Goal: Information Seeking & Learning: Learn about a topic

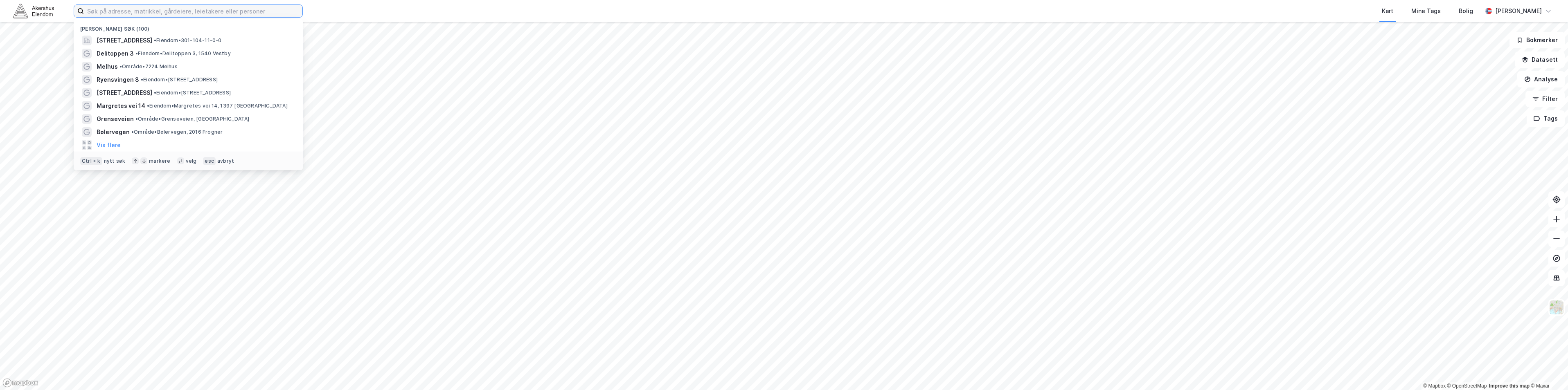
click at [159, 16] on input at bounding box center [193, 11] width 219 height 12
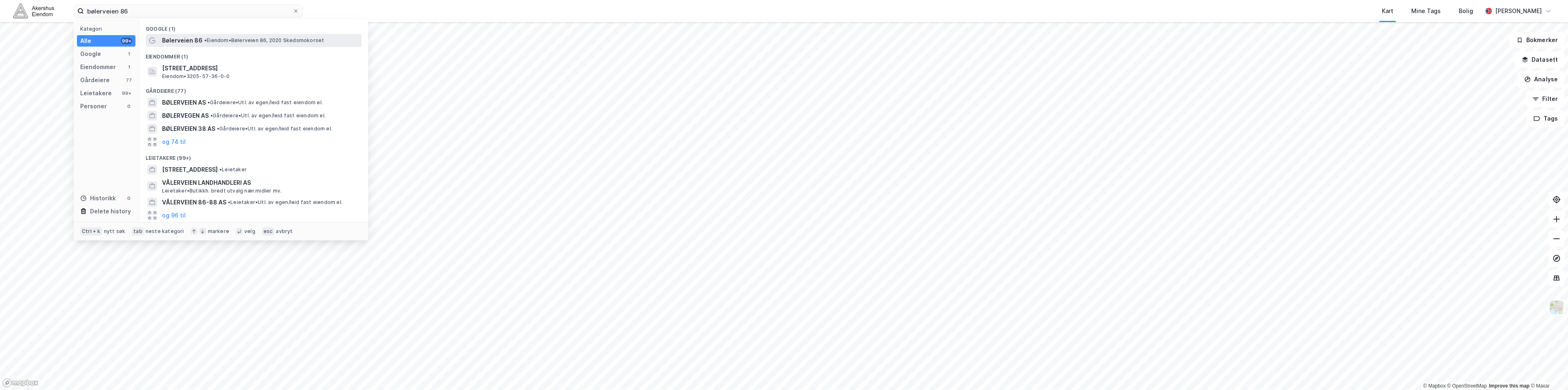
click at [169, 42] on span "Bølerveien 86" at bounding box center [182, 40] width 41 height 10
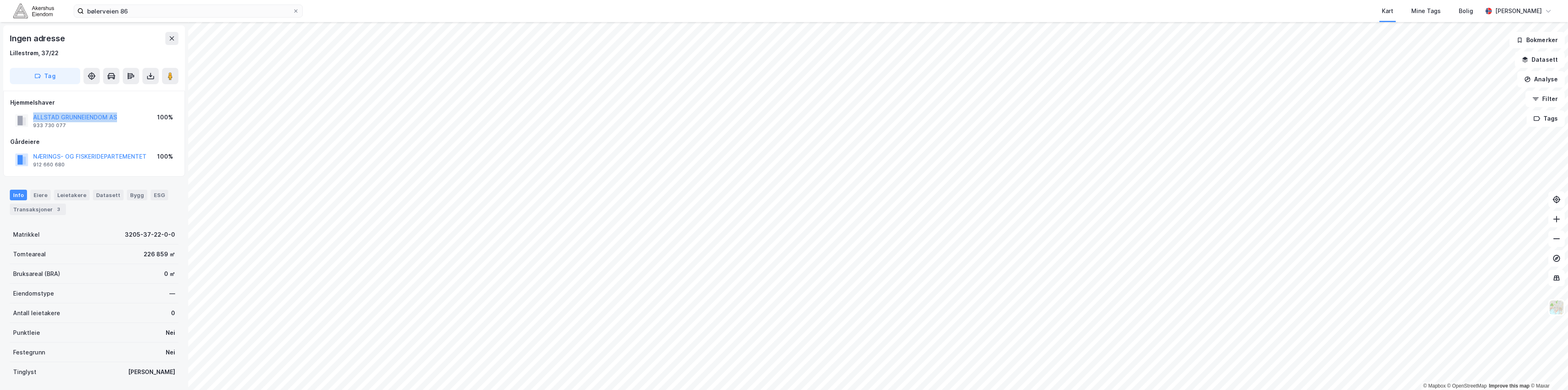
drag, startPoint x: 123, startPoint y: 119, endPoint x: 31, endPoint y: 116, distance: 92.0
click at [31, 116] on div "ALLSTAD GRUNNEIENDOM AS 933 730 077 100%" at bounding box center [94, 120] width 168 height 19
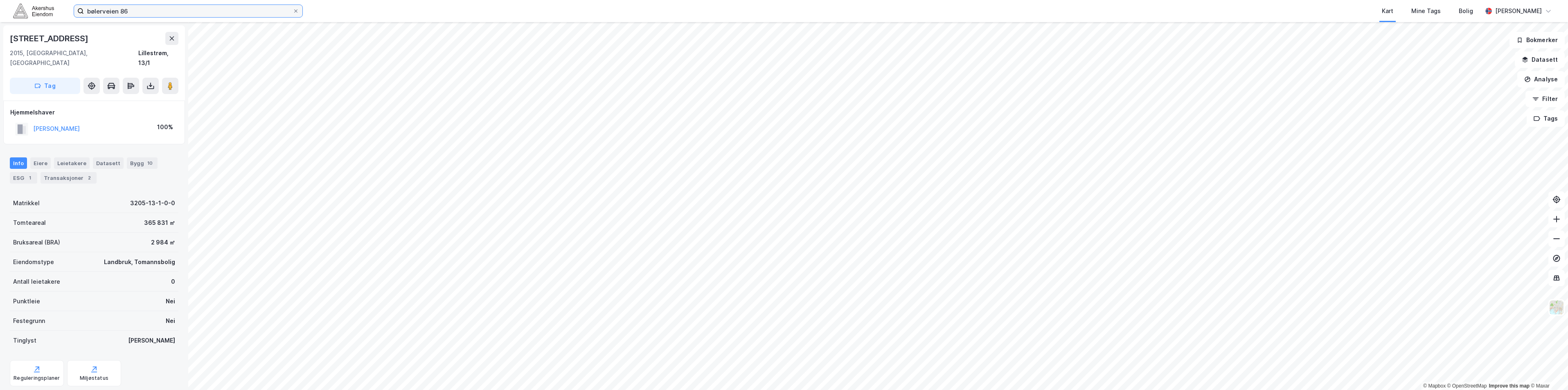
click at [186, 9] on input "bølerveien 86" at bounding box center [188, 11] width 209 height 12
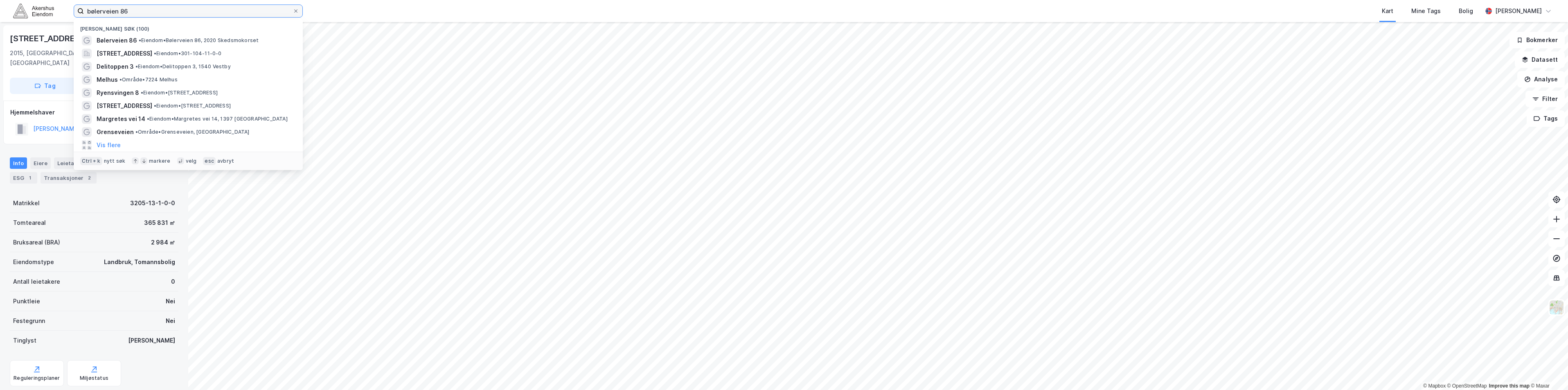
click at [186, 9] on input "bølerveien 86" at bounding box center [188, 11] width 209 height 12
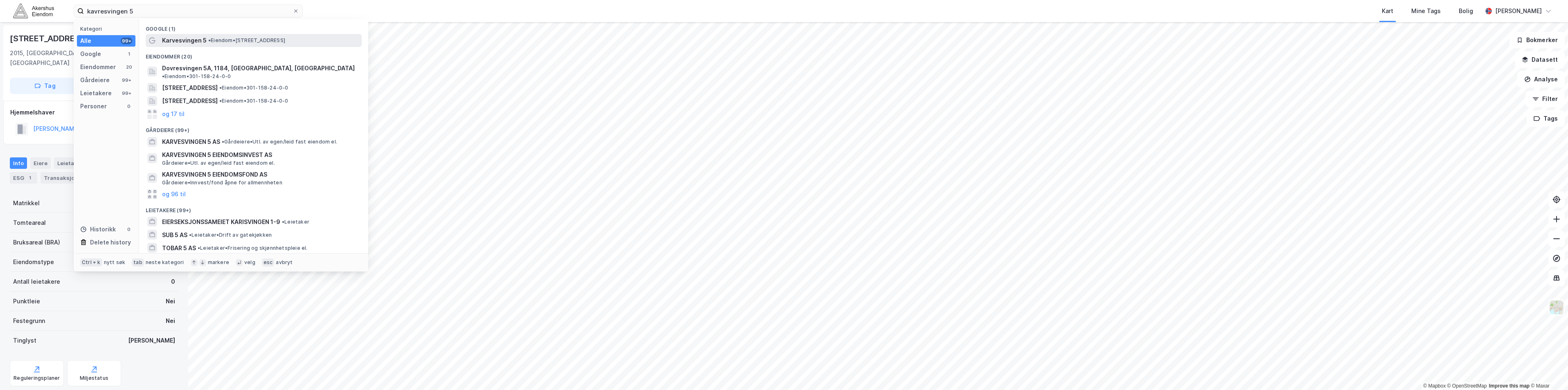
click at [192, 40] on span "Karvesvingen 5" at bounding box center [184, 40] width 44 height 10
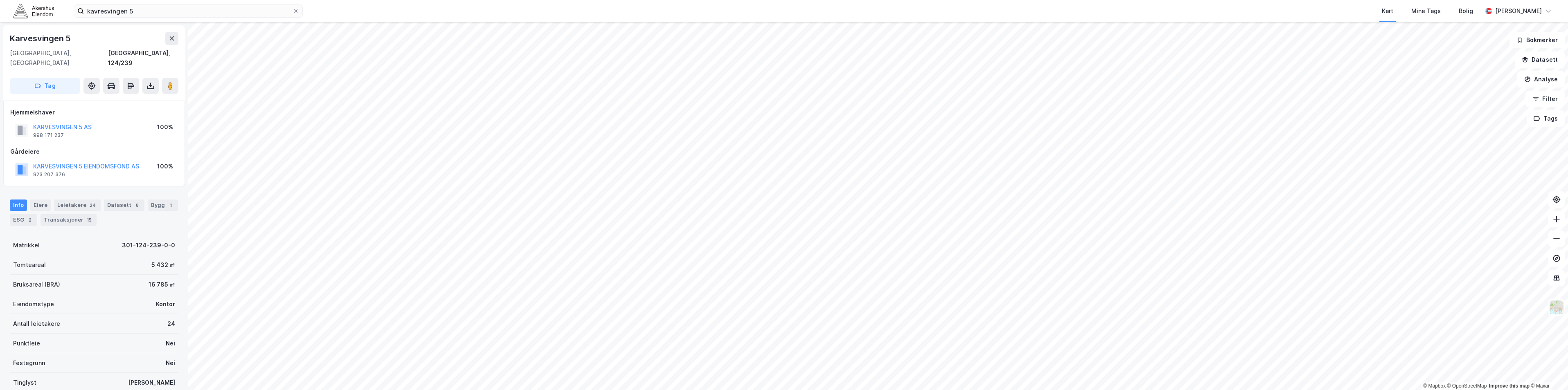
click at [965, 0] on html "kavresvingen 5 Kart Mine Tags Bolig [PERSON_NAME] © Mapbox © OpenStreetMap Impr…" at bounding box center [784, 195] width 1568 height 390
click at [1085, 390] on html "kavresvingen 5 Kart Mine Tags Bolig [PERSON_NAME] © Mapbox © OpenStreetMap Impr…" at bounding box center [784, 195] width 1568 height 390
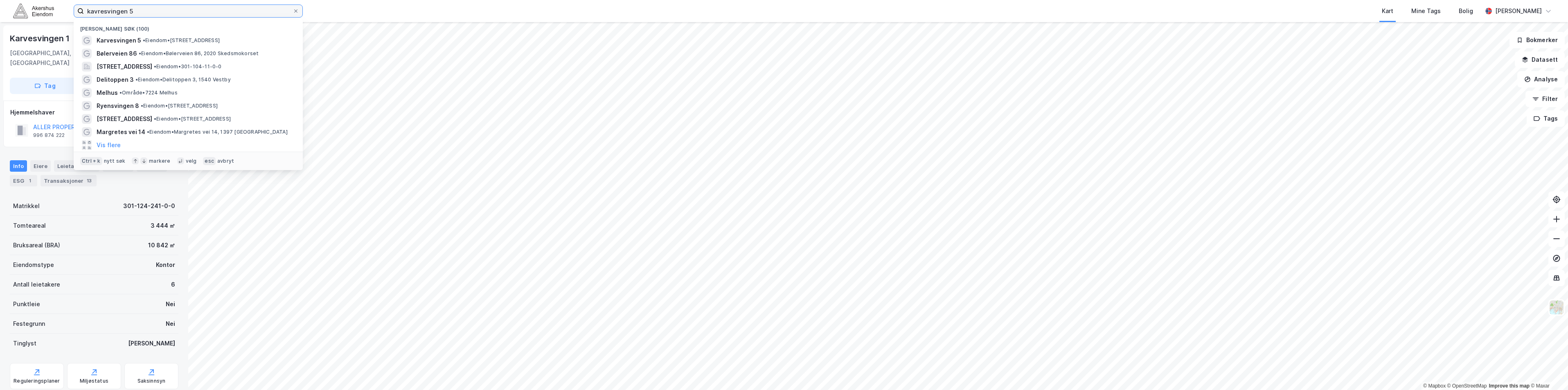
click at [108, 11] on input "kavresvingen 5" at bounding box center [188, 11] width 209 height 12
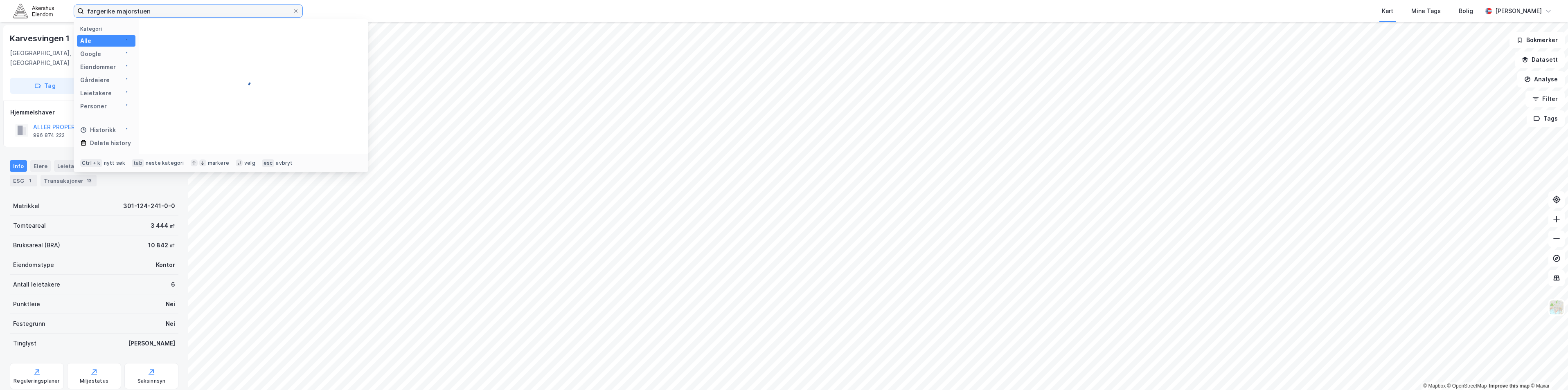
type input "fargerike majorstuen"
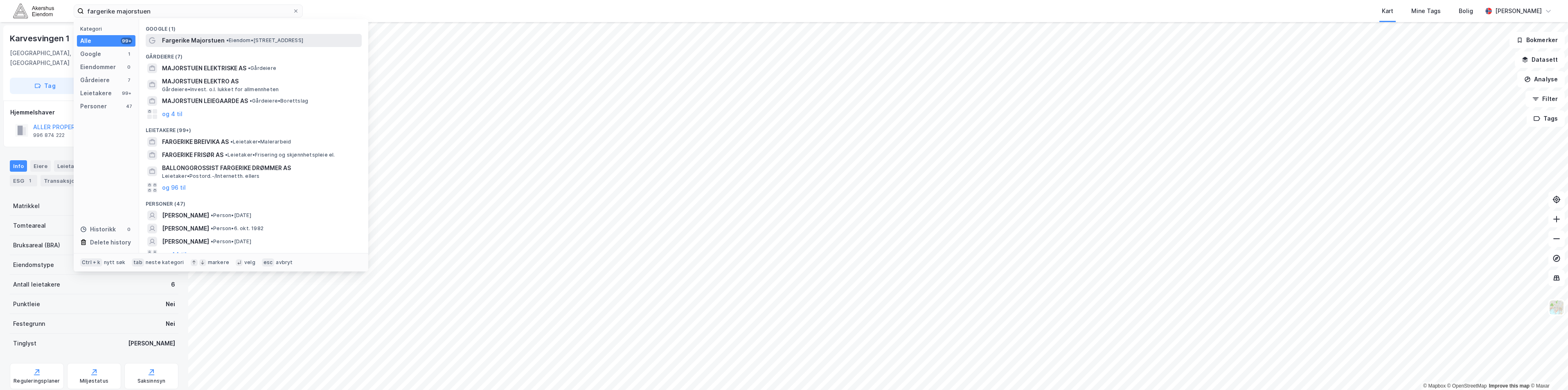
click at [213, 39] on span "Fargerike Majorstuen" at bounding box center [193, 40] width 63 height 10
